Goal: Transaction & Acquisition: Download file/media

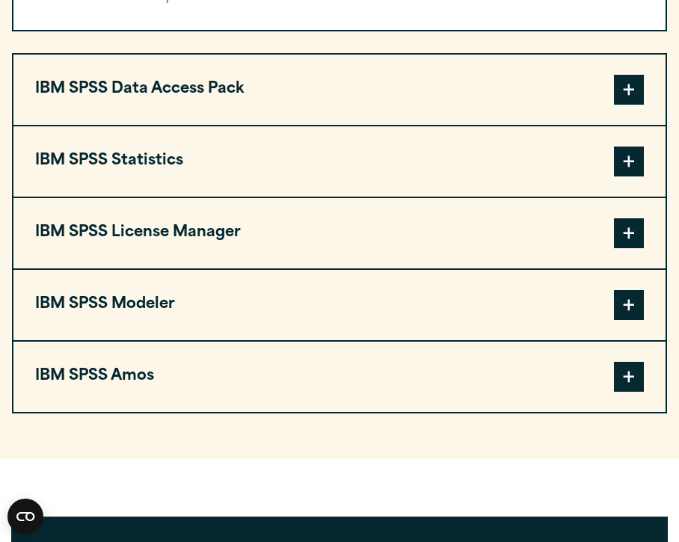
scroll to position [1227, 0]
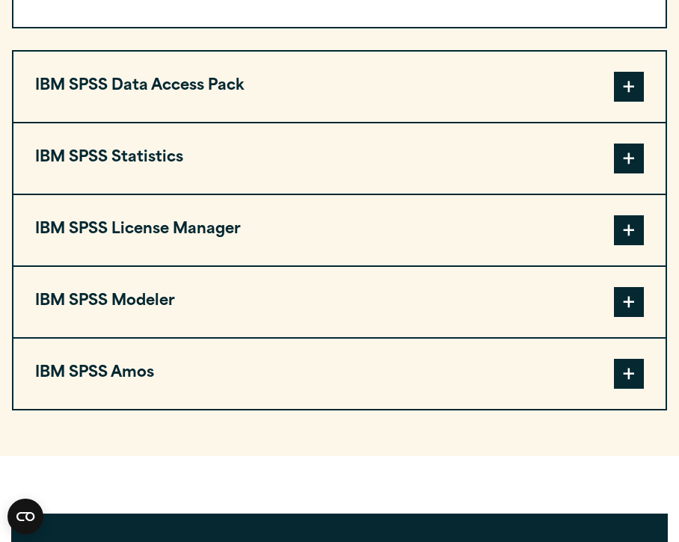
click at [525, 169] on span at bounding box center [629, 159] width 30 height 30
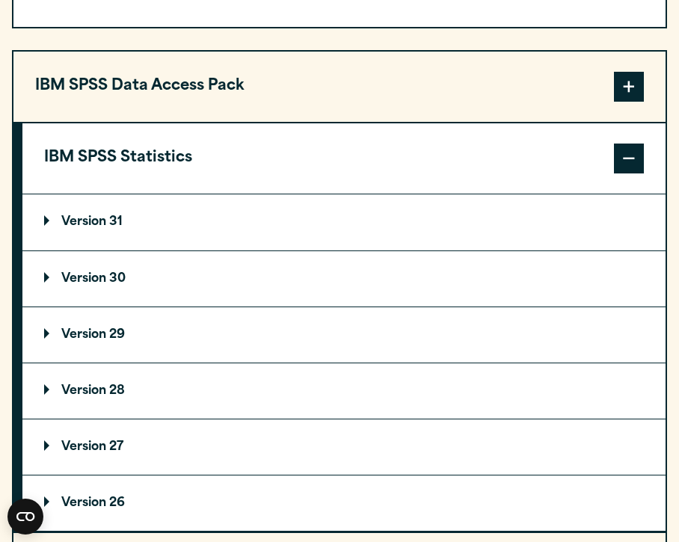
click at [119, 228] on p "Version 31" at bounding box center [83, 222] width 79 height 12
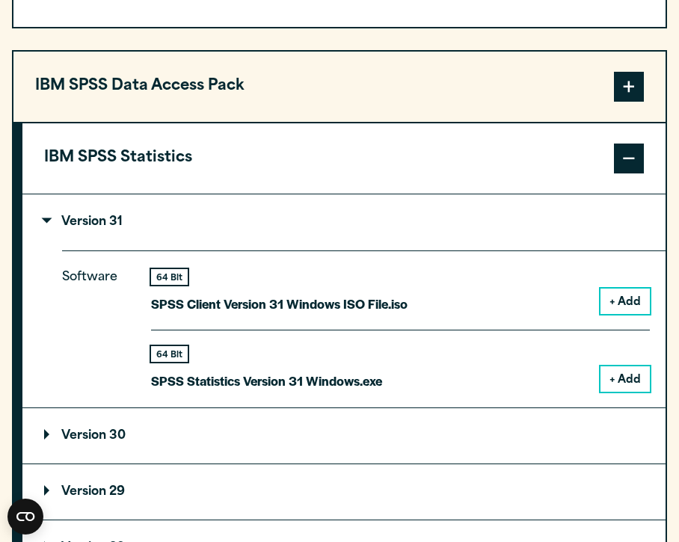
scroll to position [0, 0]
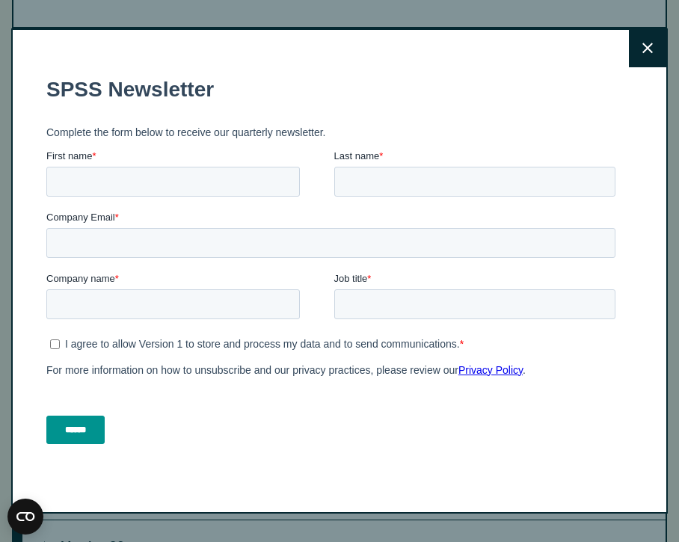
click at [525, 46] on button "Close" at bounding box center [647, 48] width 37 height 37
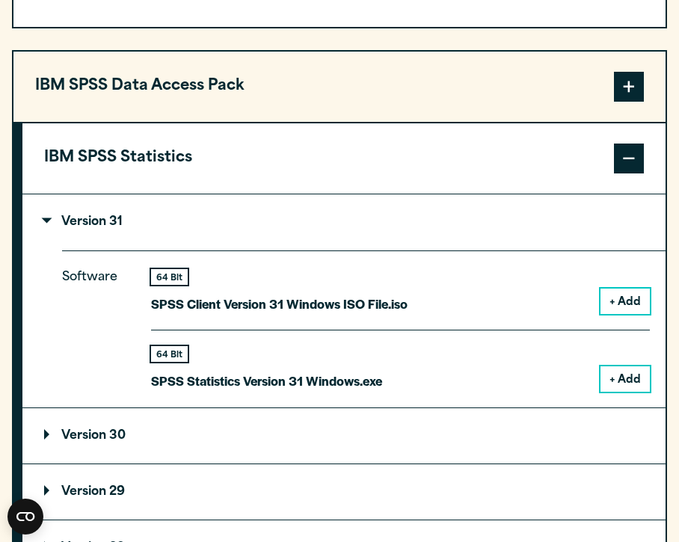
click at [525, 383] on button "+ Add" at bounding box center [625, 378] width 49 height 25
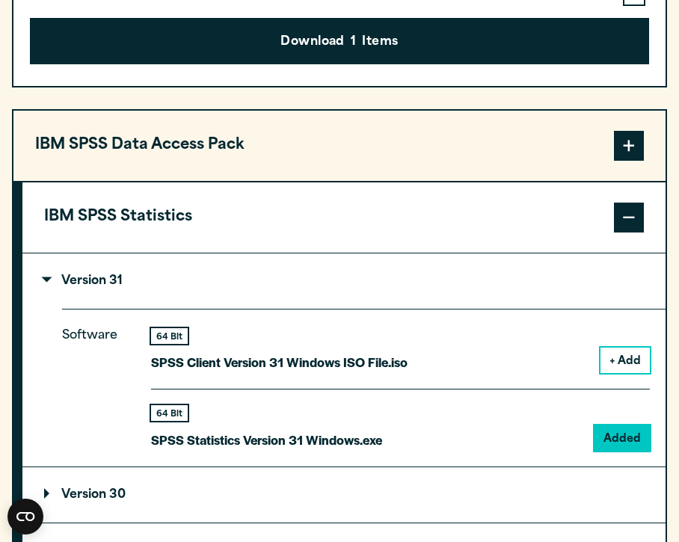
scroll to position [1285, 0]
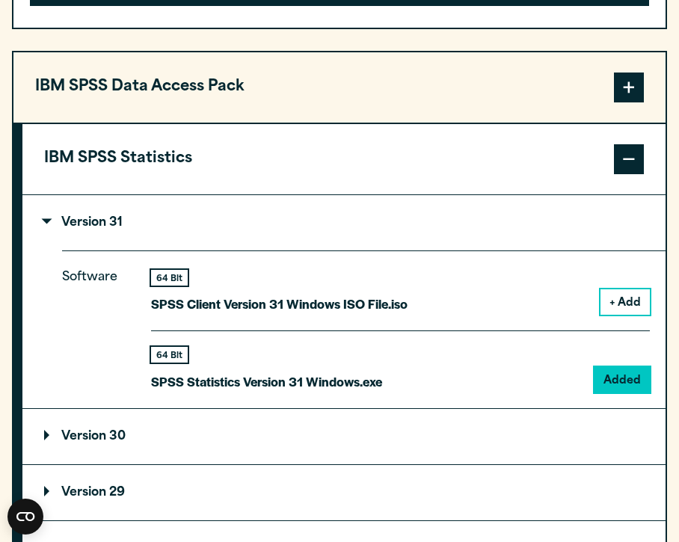
click at [357, 393] on p "SPSS Statistics Version 31 Windows.exe" at bounding box center [266, 382] width 231 height 22
click at [525, 277] on section "Select your software downloads Use the table below to find and navigate to your…" at bounding box center [339, 258] width 679 height 1387
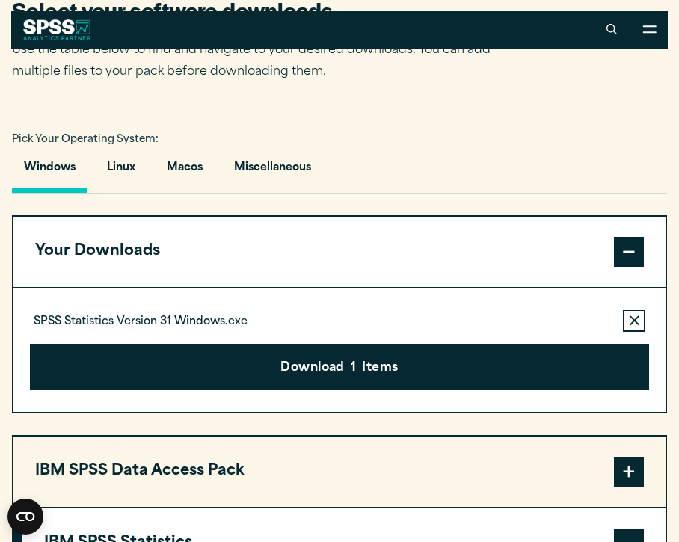
scroll to position [896, 0]
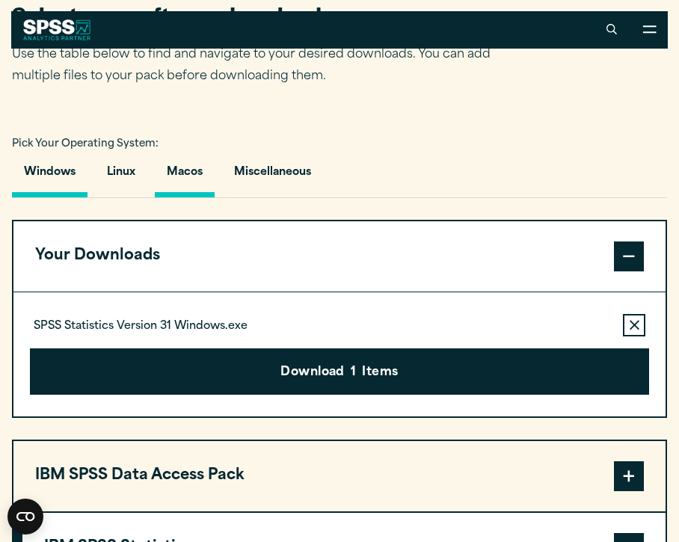
click at [180, 185] on button "Macos" at bounding box center [185, 176] width 60 height 43
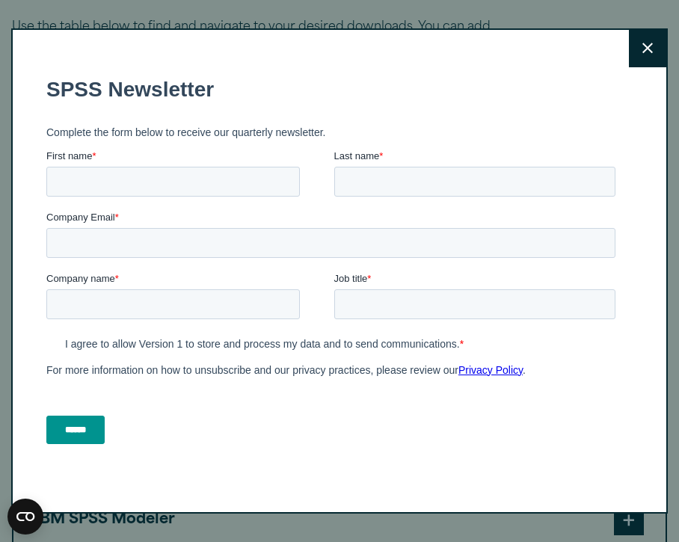
scroll to position [926, 0]
click at [525, 54] on button "Close" at bounding box center [647, 48] width 37 height 37
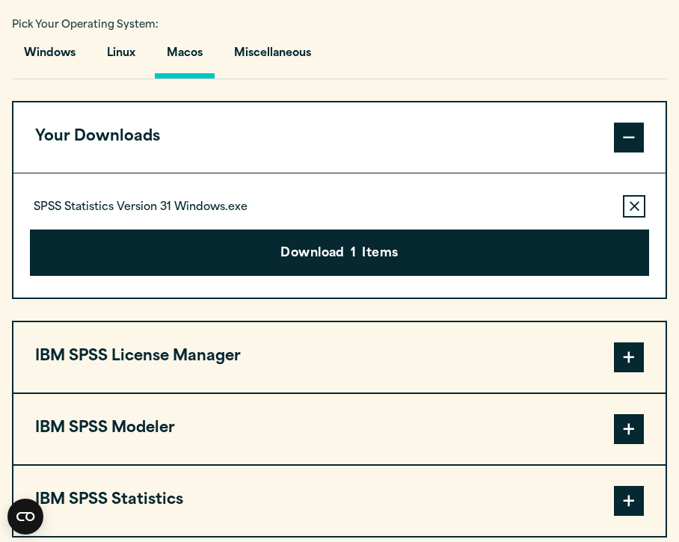
scroll to position [1016, 0]
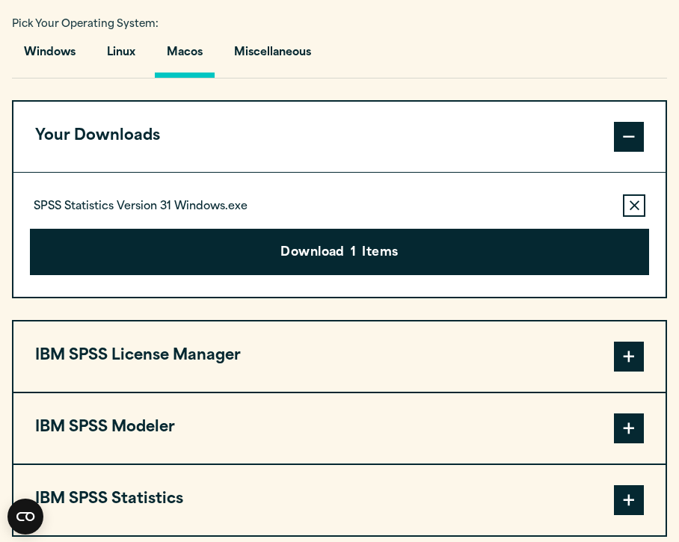
click at [525, 515] on span at bounding box center [629, 500] width 30 height 30
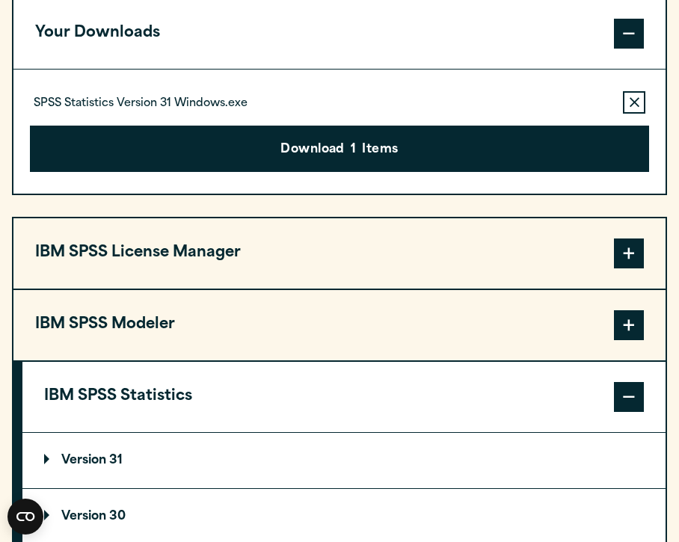
scroll to position [1135, 0]
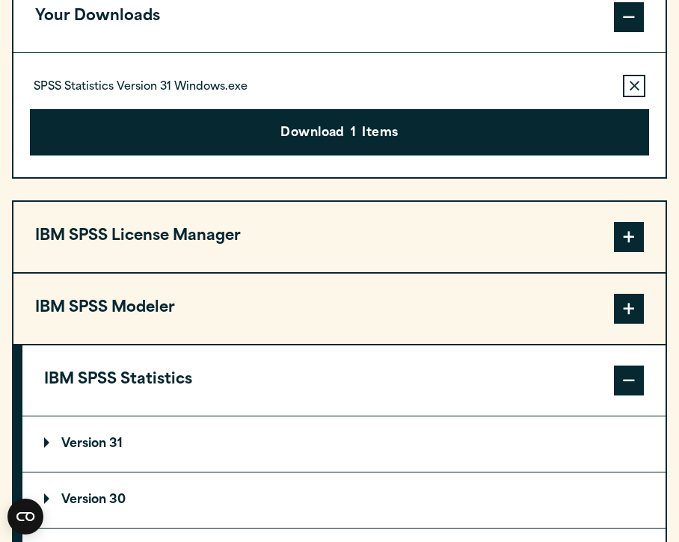
click at [525, 451] on summary "Version 31" at bounding box center [343, 444] width 643 height 55
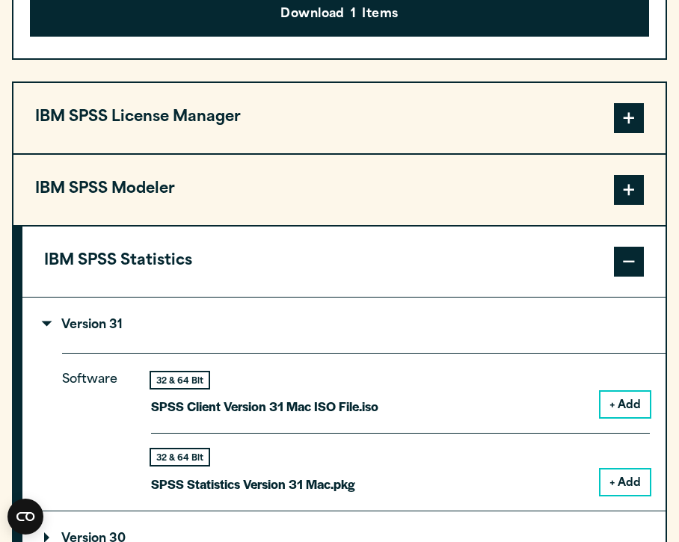
scroll to position [1255, 0]
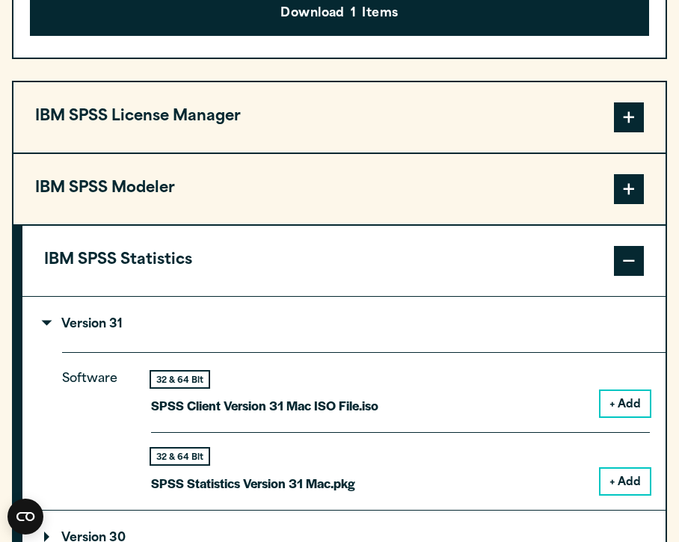
click at [525, 486] on button "+ Add" at bounding box center [625, 481] width 49 height 25
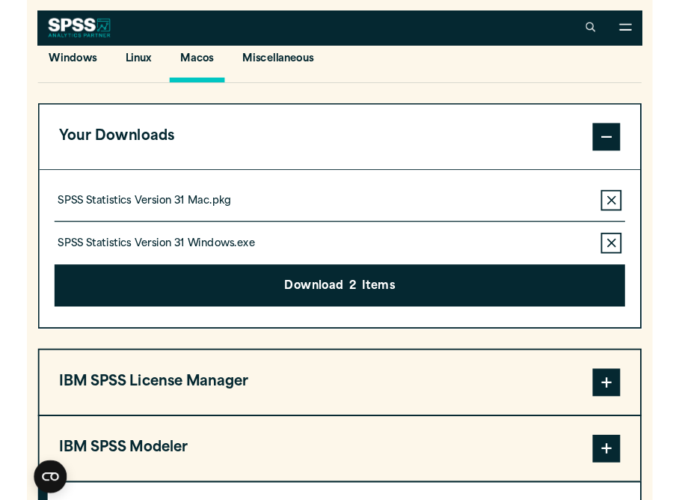
scroll to position [1002, 0]
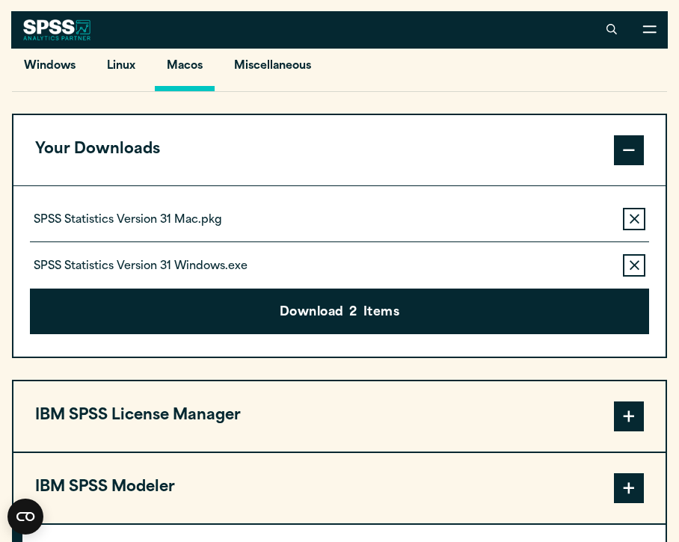
click at [525, 268] on button "Remove this item from your software download list" at bounding box center [634, 265] width 22 height 22
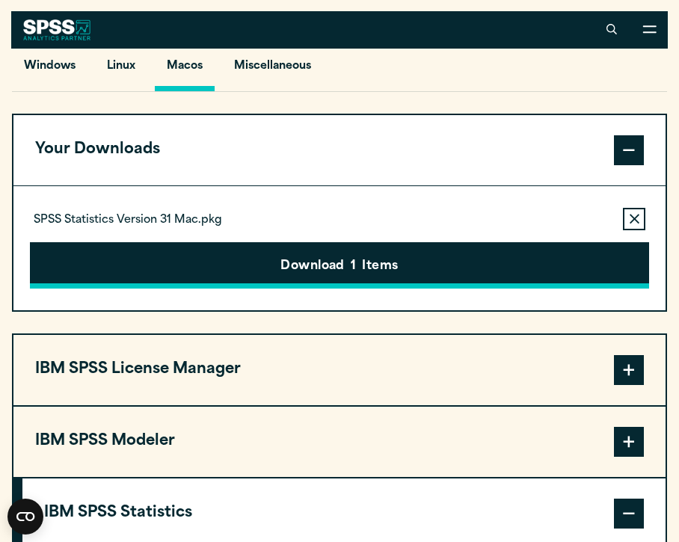
click at [525, 259] on button "Download 1 Items" at bounding box center [339, 265] width 619 height 46
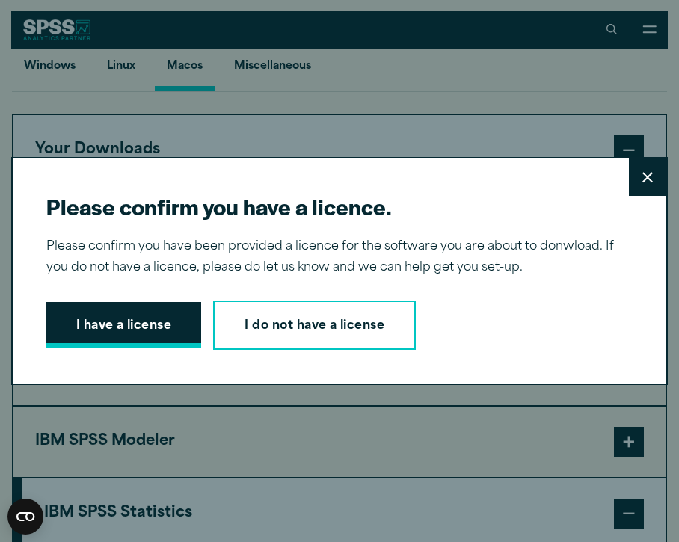
click at [151, 332] on button "I have a license" at bounding box center [124, 325] width 156 height 46
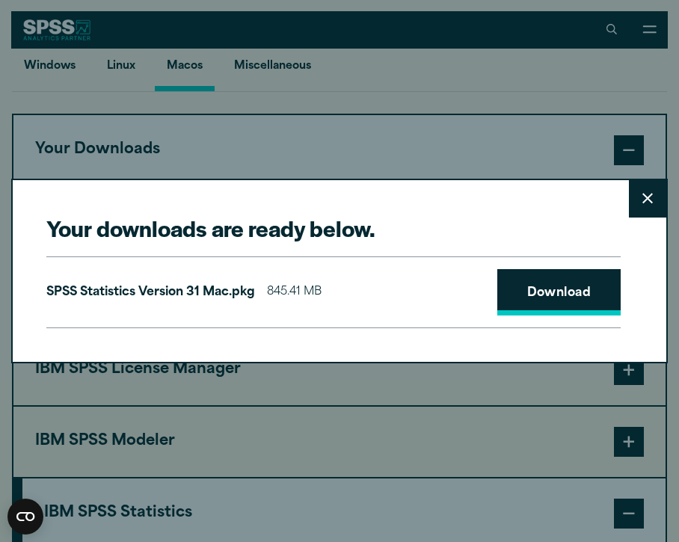
click at [525, 282] on link "Download" at bounding box center [559, 292] width 124 height 46
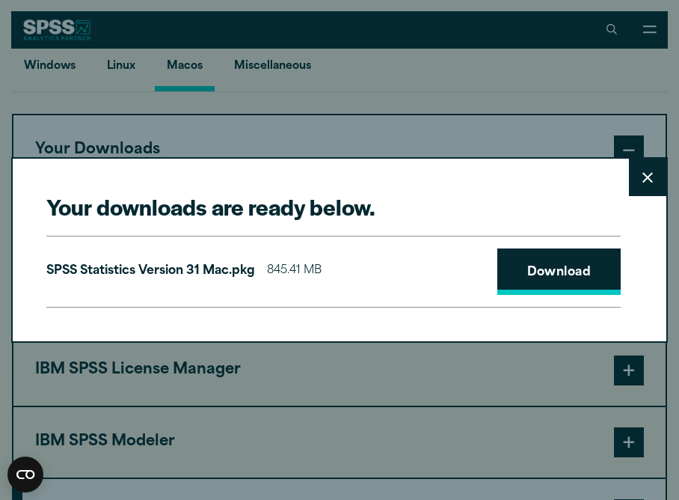
click at [525, 286] on link "Download" at bounding box center [559, 271] width 124 height 46
